Goal: Task Accomplishment & Management: Use online tool/utility

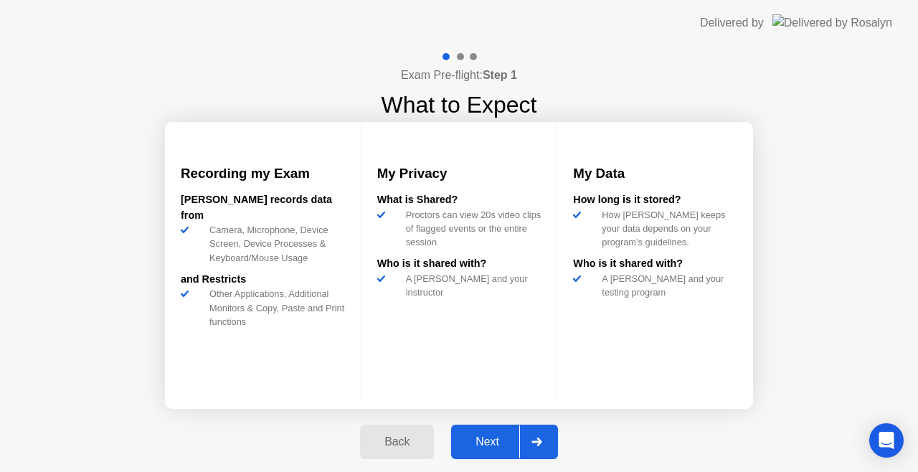
click at [484, 439] on div "Next" at bounding box center [488, 441] width 64 height 13
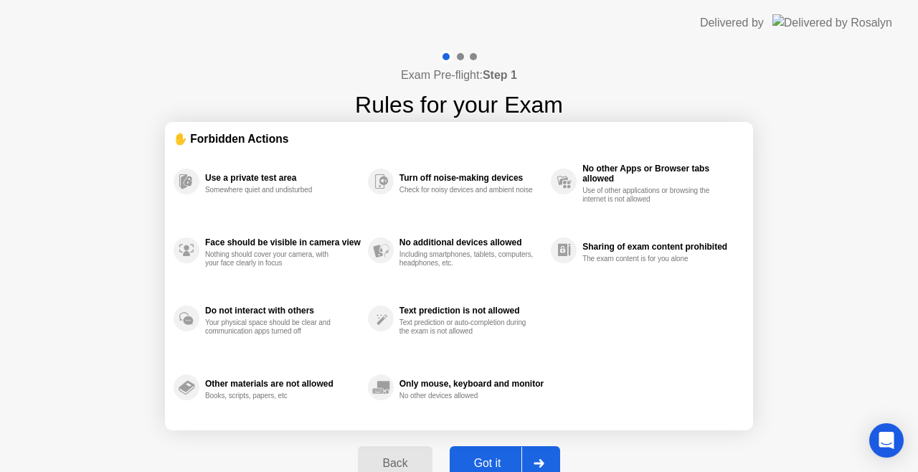
click at [519, 458] on div "Got it" at bounding box center [487, 463] width 67 height 13
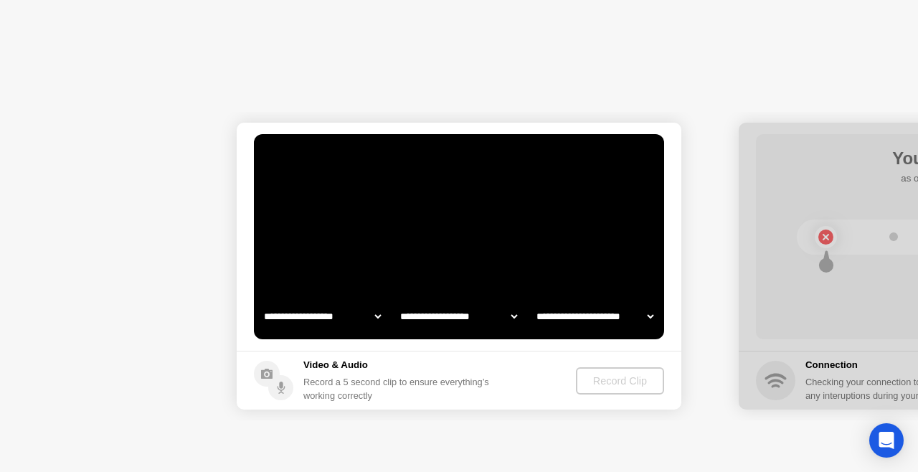
select select "**********"
select select "*******"
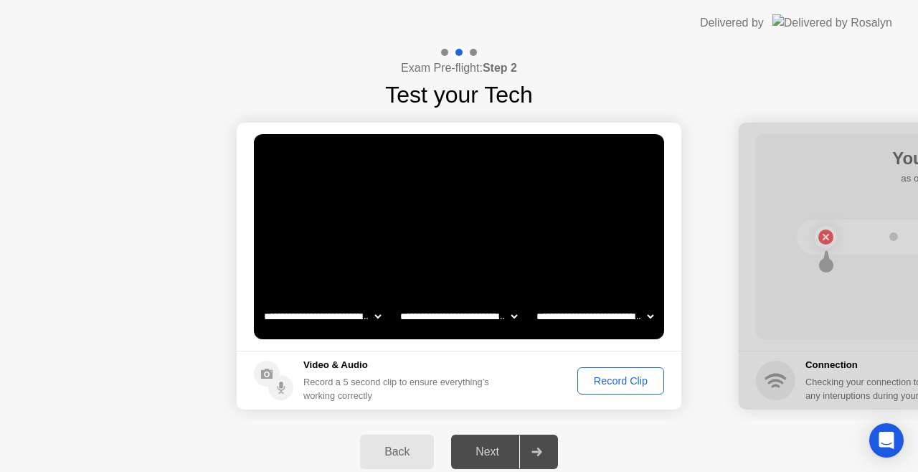
click at [613, 380] on div "Record Clip" at bounding box center [621, 380] width 77 height 11
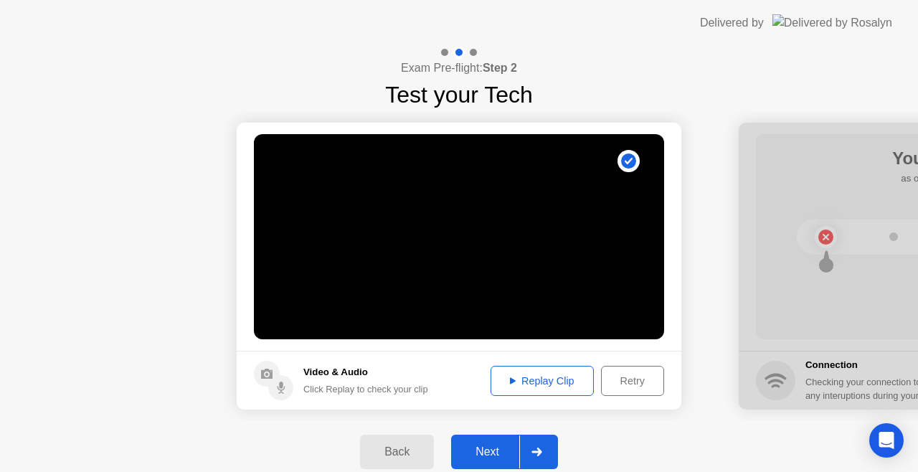
click at [488, 453] on div "Next" at bounding box center [488, 452] width 64 height 13
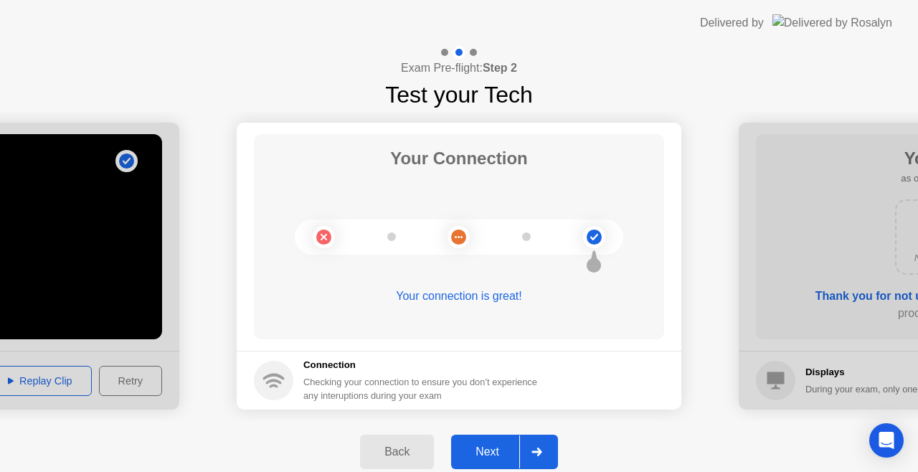
click at [493, 448] on div "Next" at bounding box center [488, 452] width 64 height 13
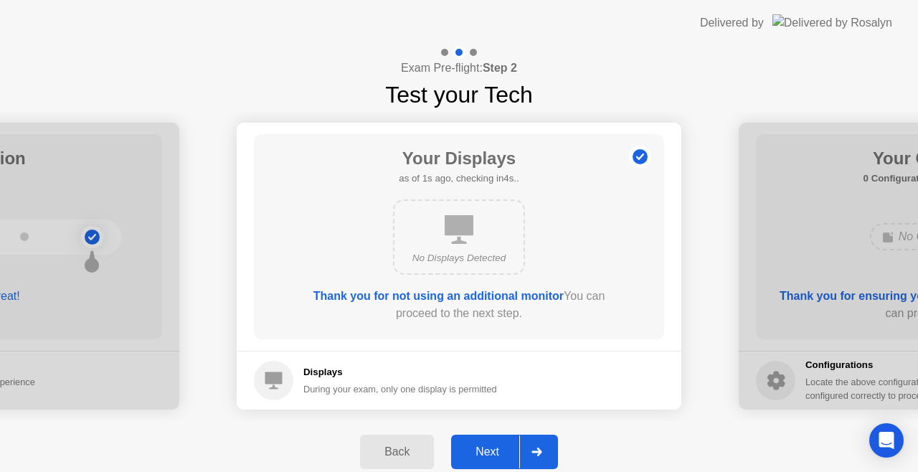
click at [485, 448] on div "Next" at bounding box center [488, 452] width 64 height 13
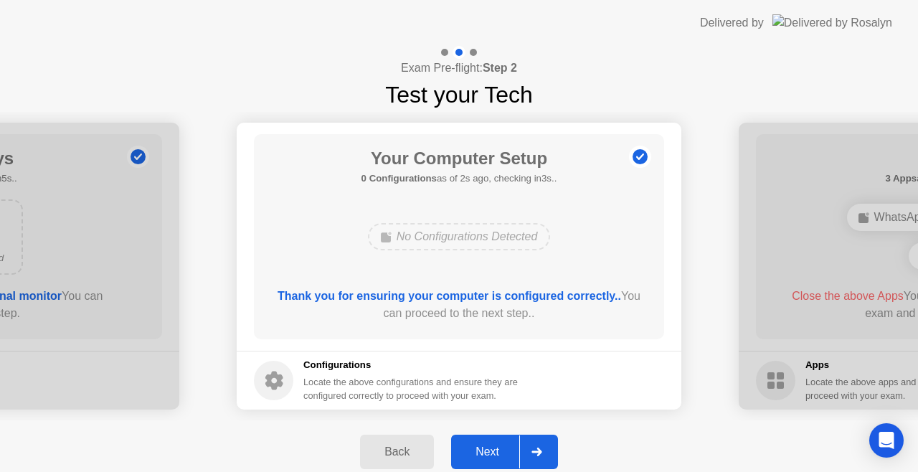
click at [485, 448] on div "Next" at bounding box center [488, 452] width 64 height 13
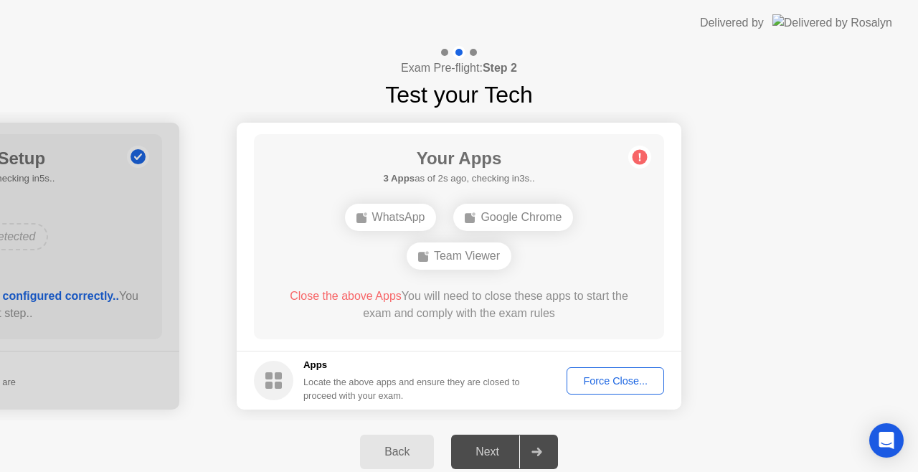
click at [623, 379] on div "Force Close..." at bounding box center [616, 380] width 88 height 11
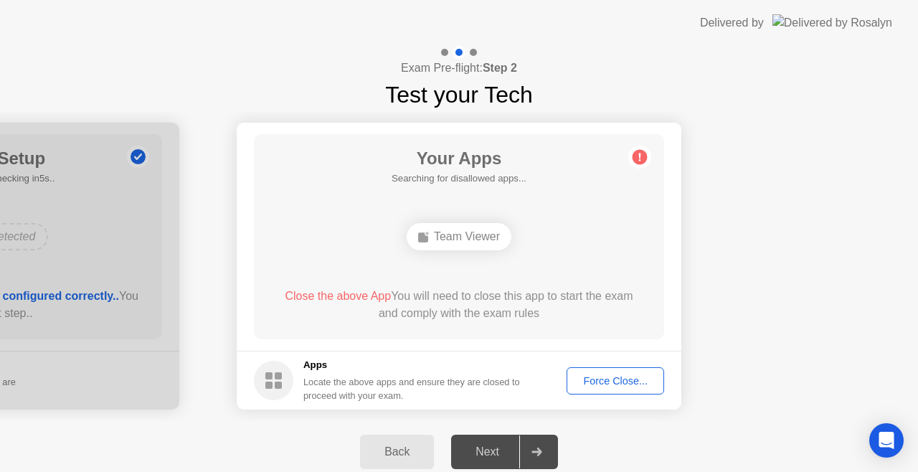
click at [634, 377] on div "Force Close..." at bounding box center [616, 380] width 88 height 11
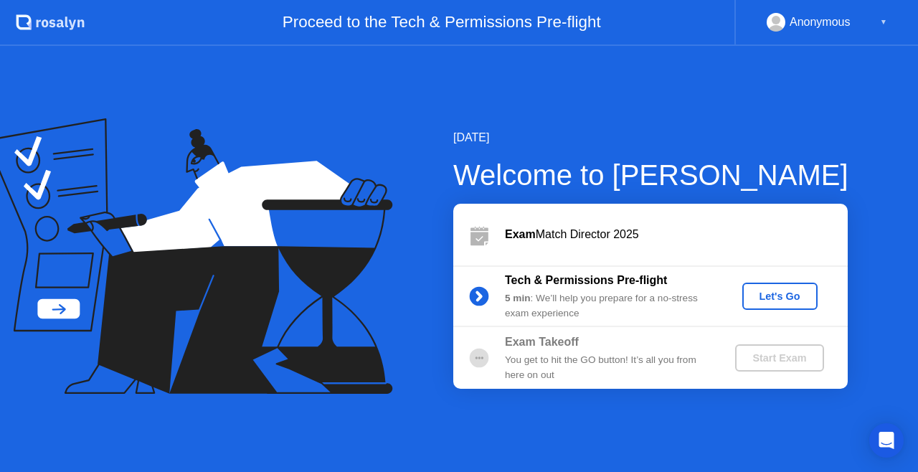
click at [793, 294] on div "Let's Go" at bounding box center [780, 296] width 64 height 11
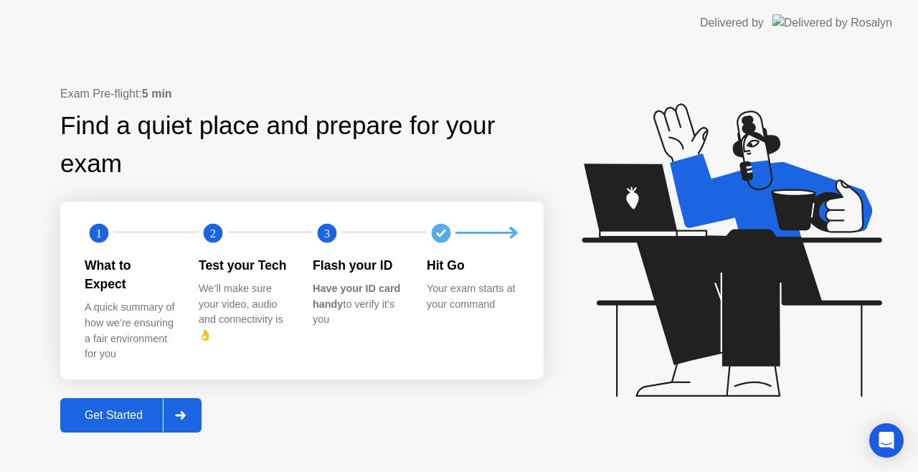
click at [108, 409] on div "Get Started" at bounding box center [114, 415] width 98 height 13
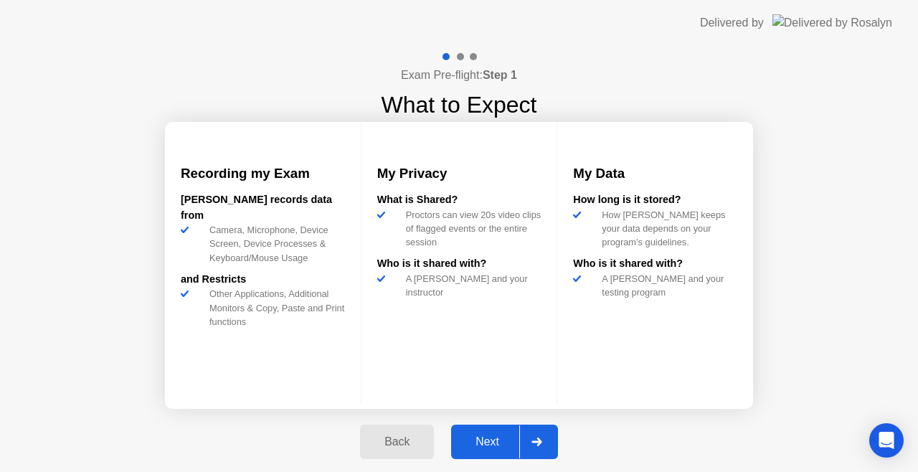
click at [494, 435] on div "Next" at bounding box center [488, 441] width 64 height 13
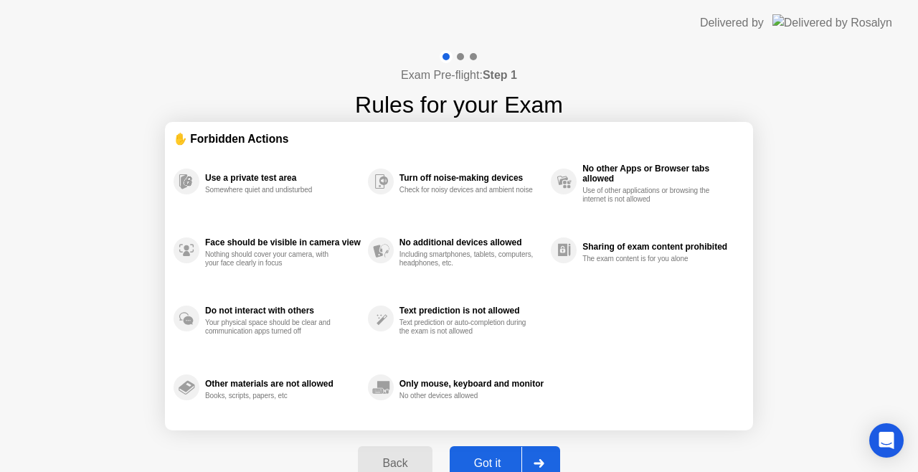
click at [494, 460] on div "Got it" at bounding box center [487, 463] width 67 height 13
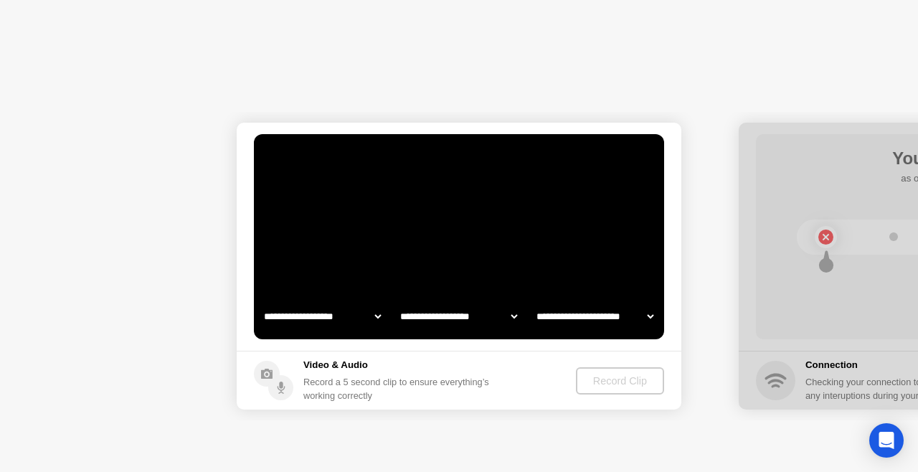
select select "**********"
select select "*******"
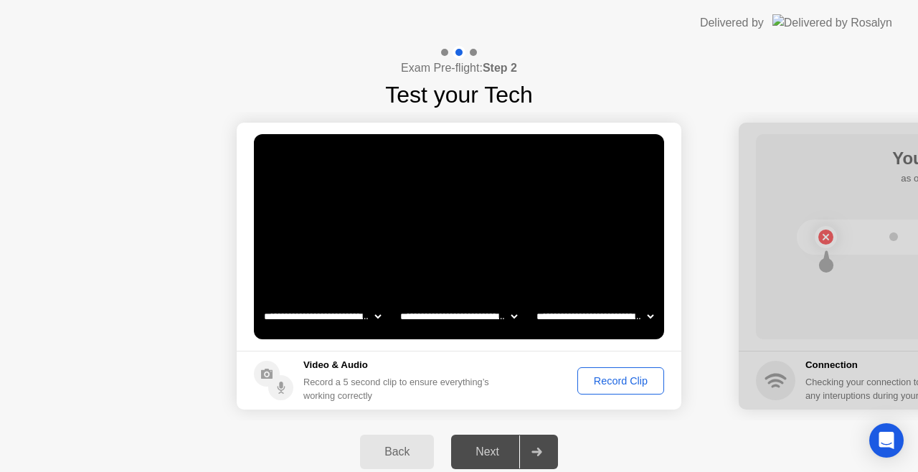
click at [628, 383] on div "Record Clip" at bounding box center [621, 380] width 77 height 11
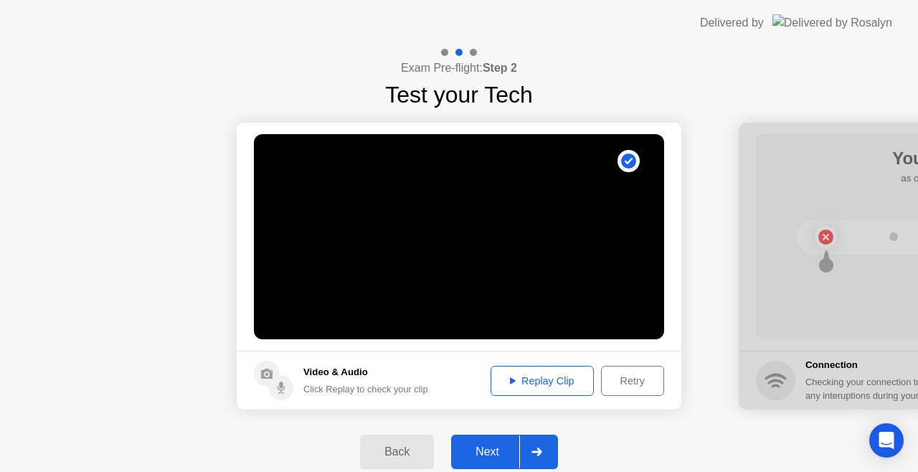
click at [485, 449] on div "Next" at bounding box center [488, 452] width 64 height 13
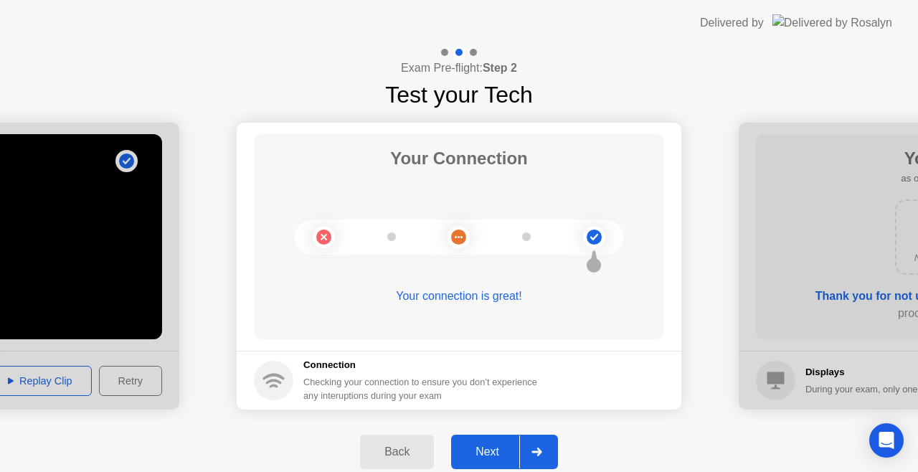
click at [486, 448] on div "Next" at bounding box center [488, 452] width 64 height 13
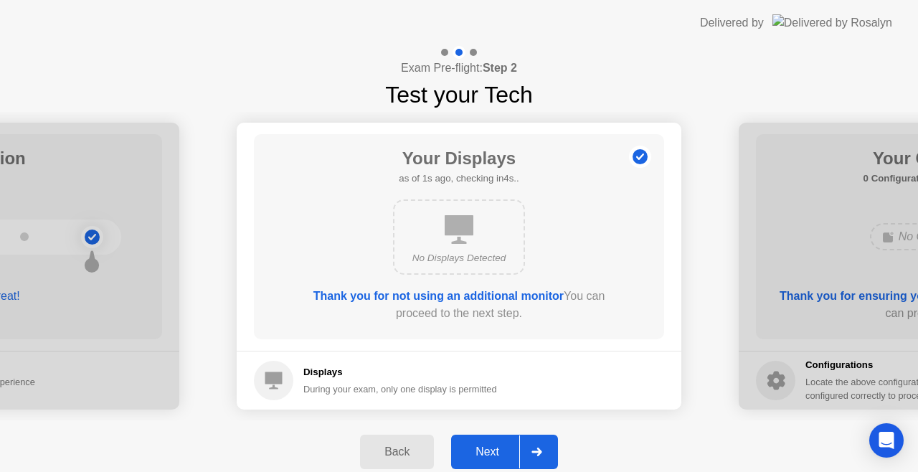
click at [484, 449] on div "Next" at bounding box center [488, 452] width 64 height 13
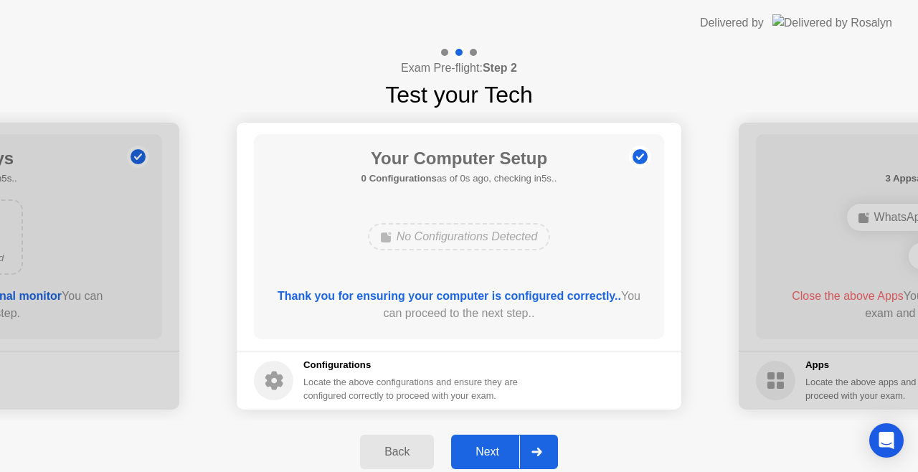
click at [484, 449] on div "Next" at bounding box center [488, 452] width 64 height 13
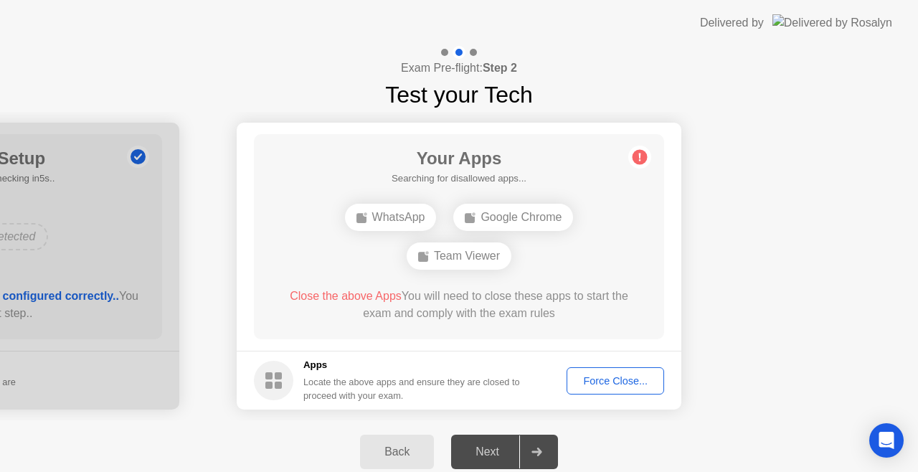
click at [484, 451] on div "Next" at bounding box center [488, 452] width 64 height 13
click at [609, 377] on div "Force Close..." at bounding box center [616, 380] width 88 height 11
